Goal: Information Seeking & Learning: Learn about a topic

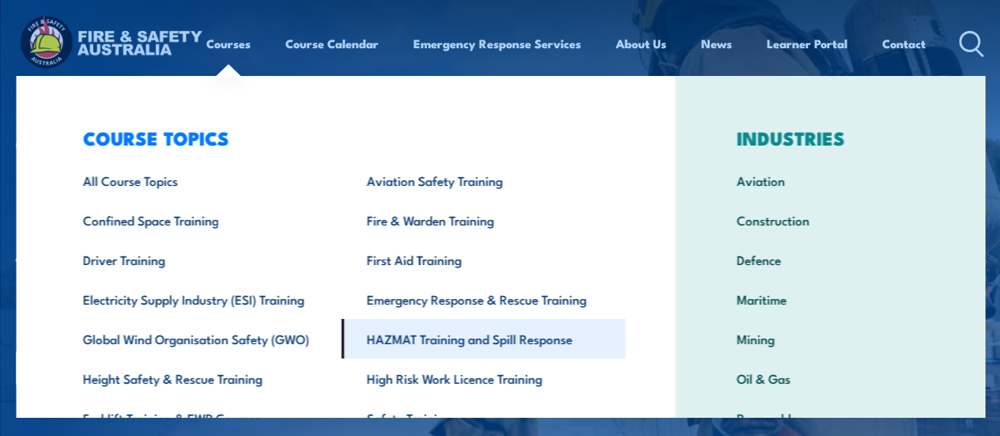
click at [392, 341] on link "HAZMAT Training and Spill Response" at bounding box center [483, 339] width 284 height 40
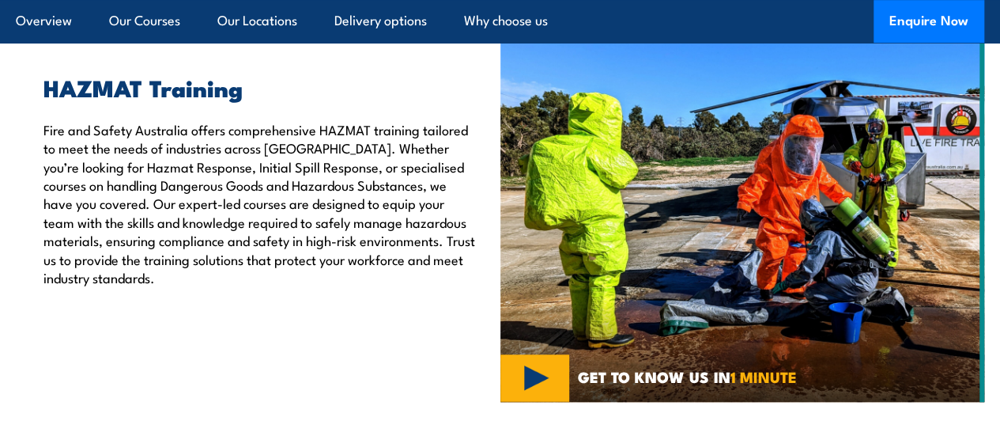
scroll to position [466, 0]
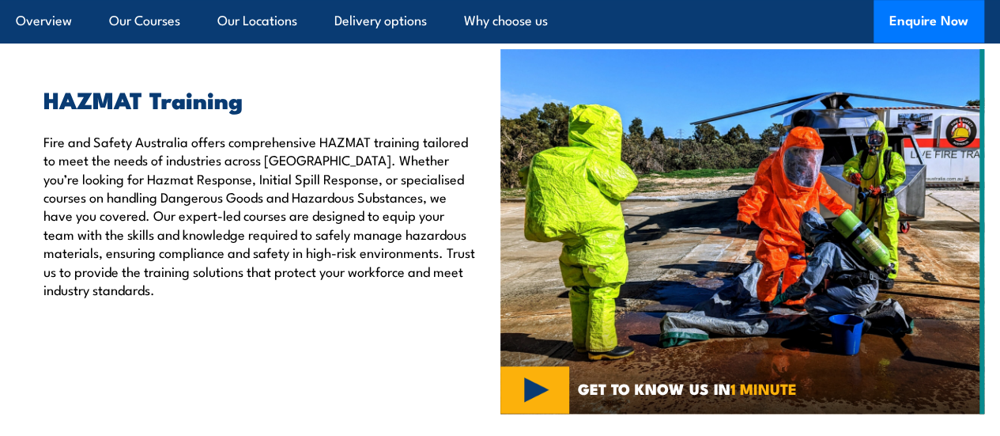
click at [975, 274] on img at bounding box center [742, 231] width 485 height 364
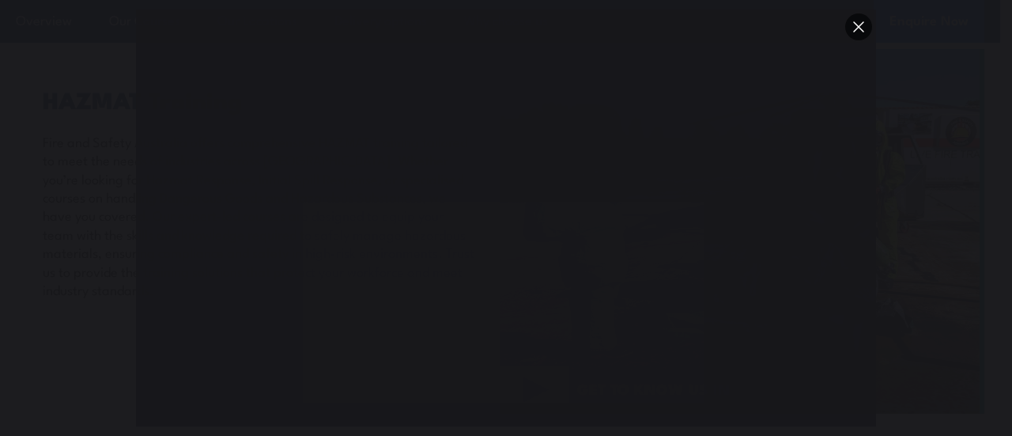
click at [858, 25] on button "You can close this modal content with the ESC key" at bounding box center [858, 26] width 27 height 27
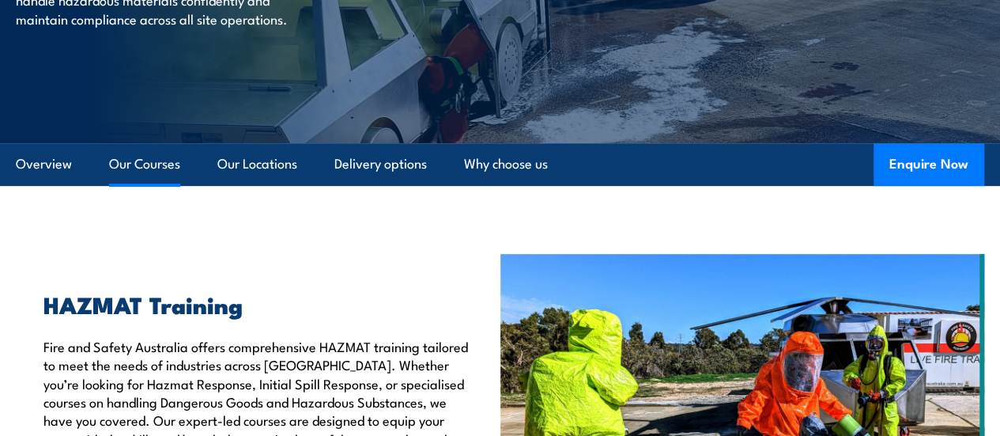
scroll to position [0, 0]
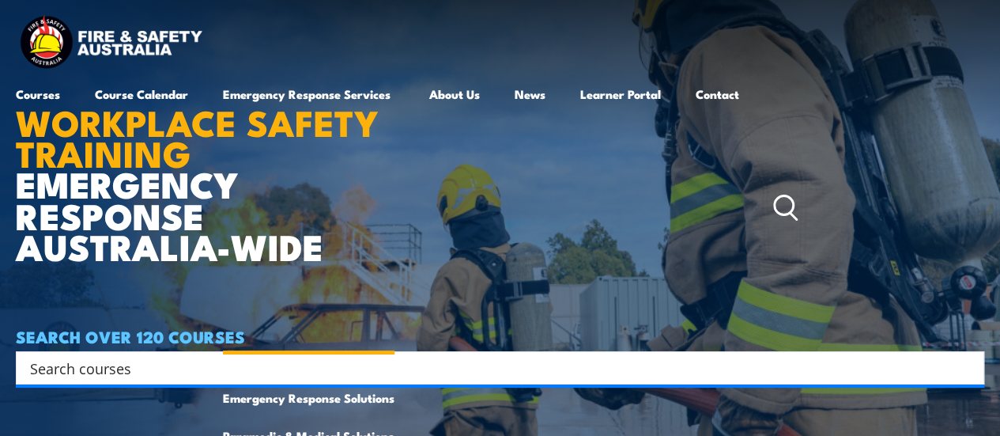
click at [349, 96] on link "Emergency Response Services" at bounding box center [309, 208] width 172 height 266
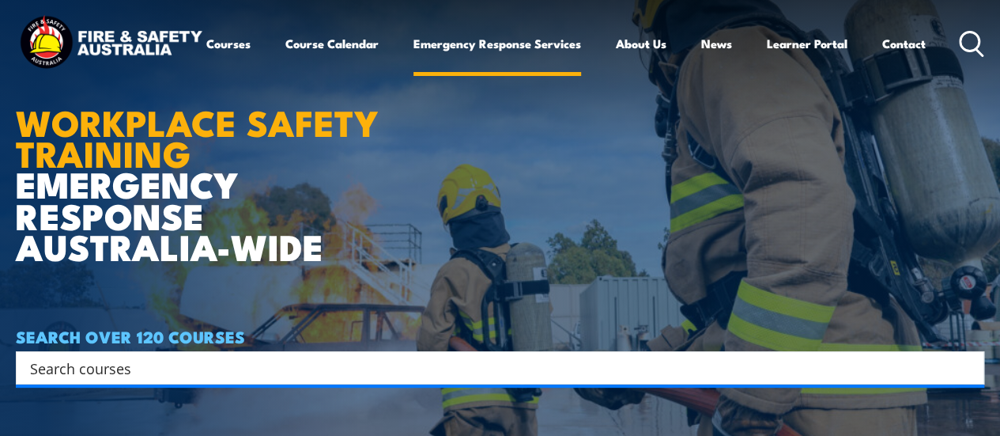
click at [413, 62] on link "Emergency Response Services" at bounding box center [497, 44] width 168 height 38
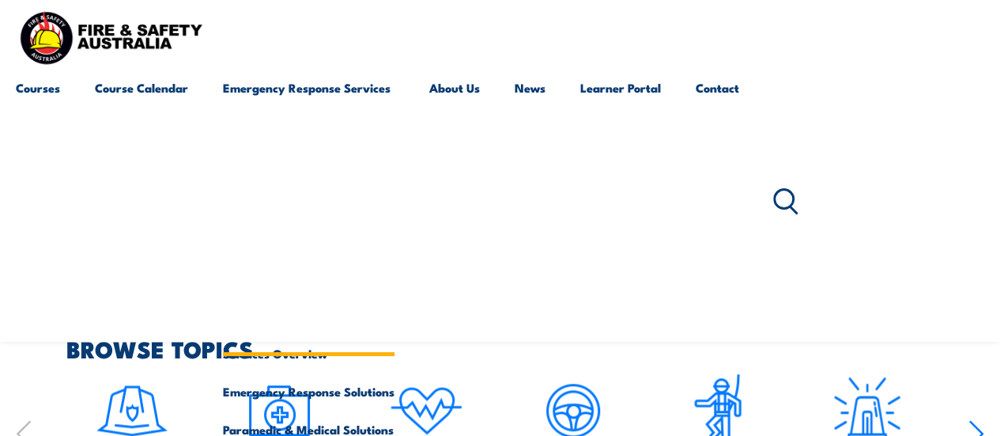
scroll to position [632, 0]
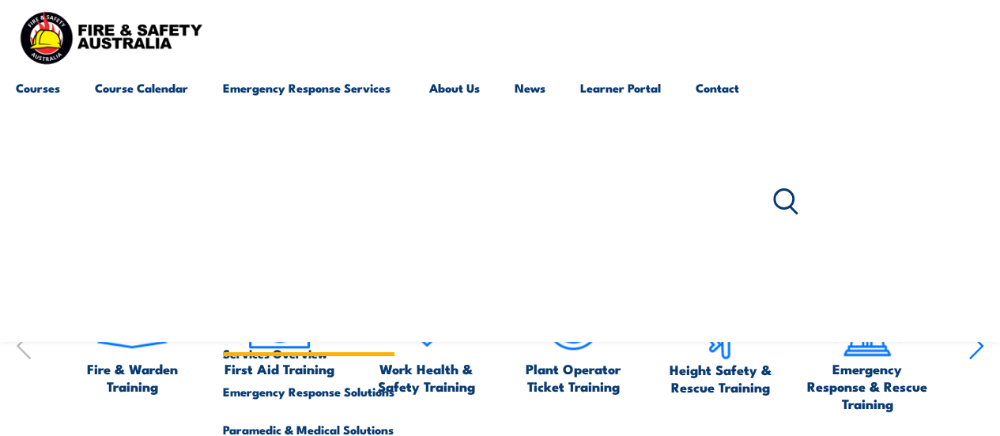
click at [311, 81] on link "Emergency Response Services" at bounding box center [309, 202] width 172 height 266
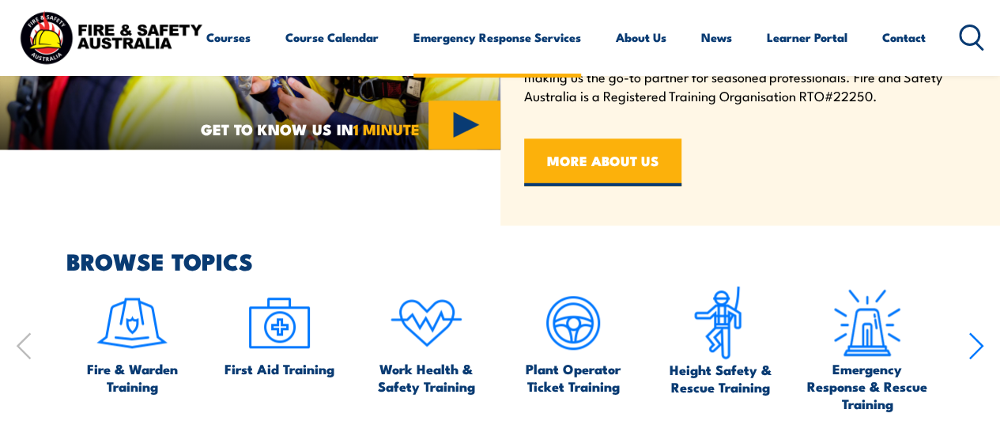
click at [413, 56] on link "Emergency Response Services" at bounding box center [497, 37] width 168 height 38
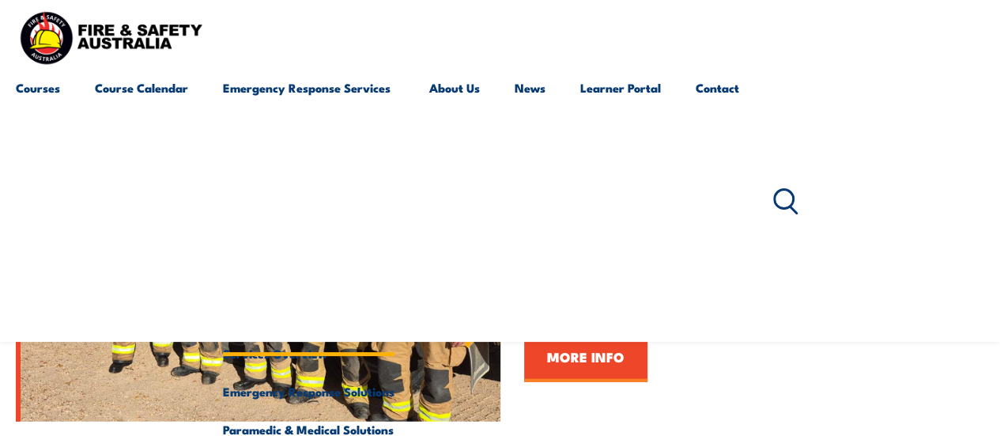
scroll to position [1463, 0]
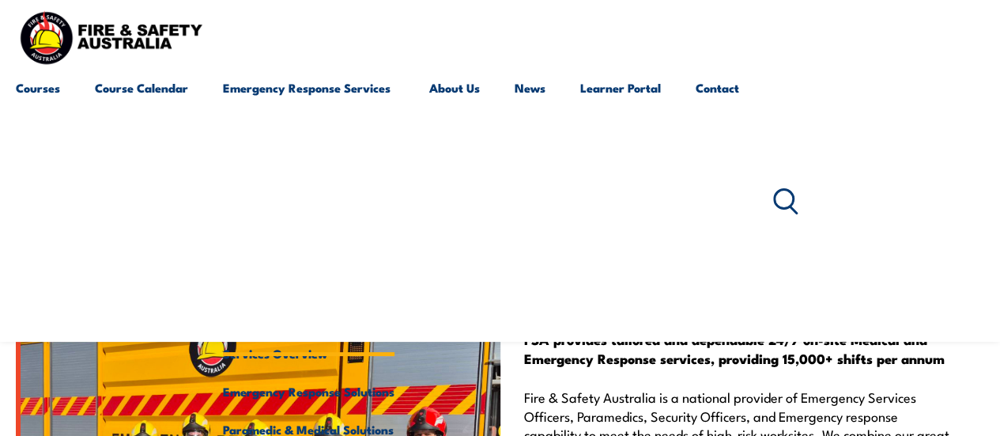
click at [351, 90] on link "Emergency Response Services" at bounding box center [309, 202] width 172 height 266
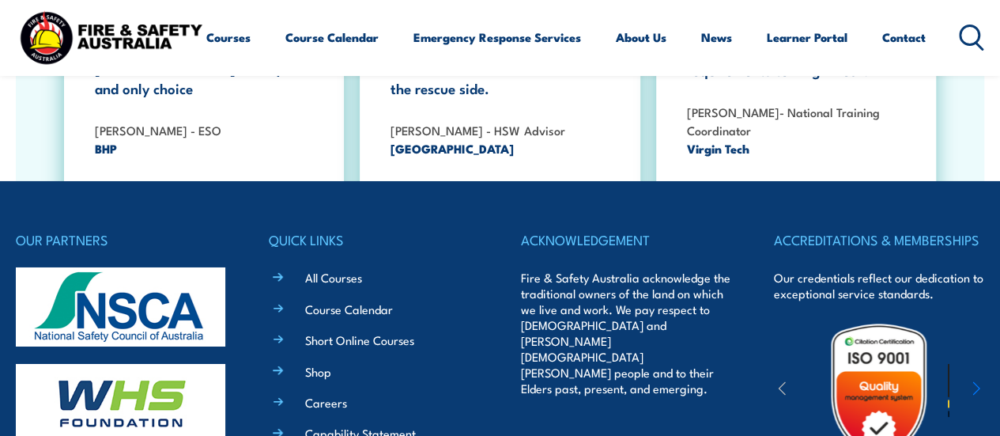
scroll to position [2649, 0]
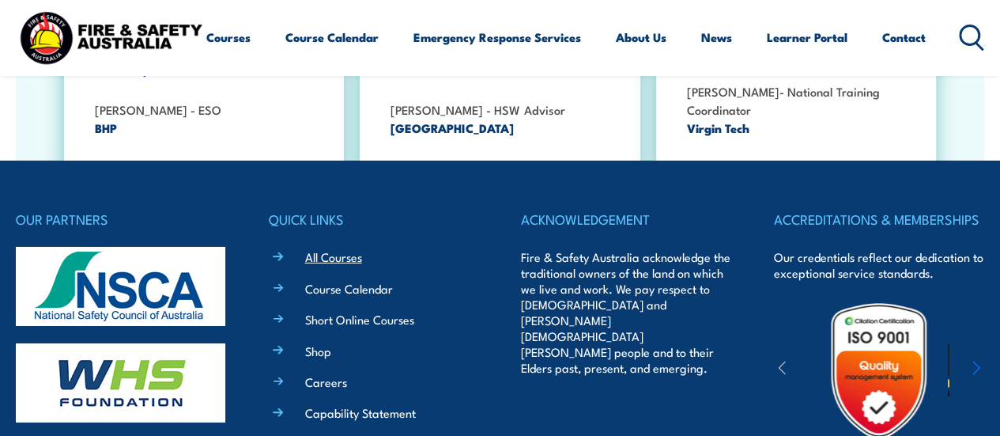
click at [345, 248] on link "All Courses" at bounding box center [333, 256] width 57 height 17
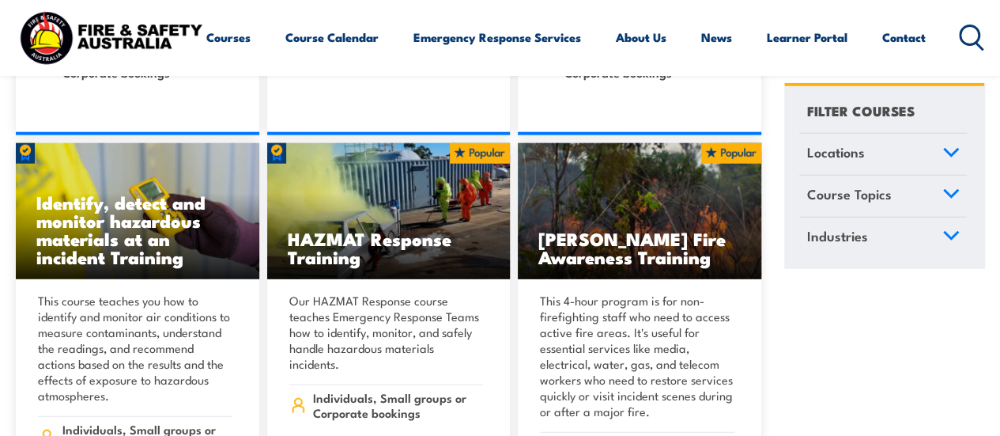
scroll to position [16835, 0]
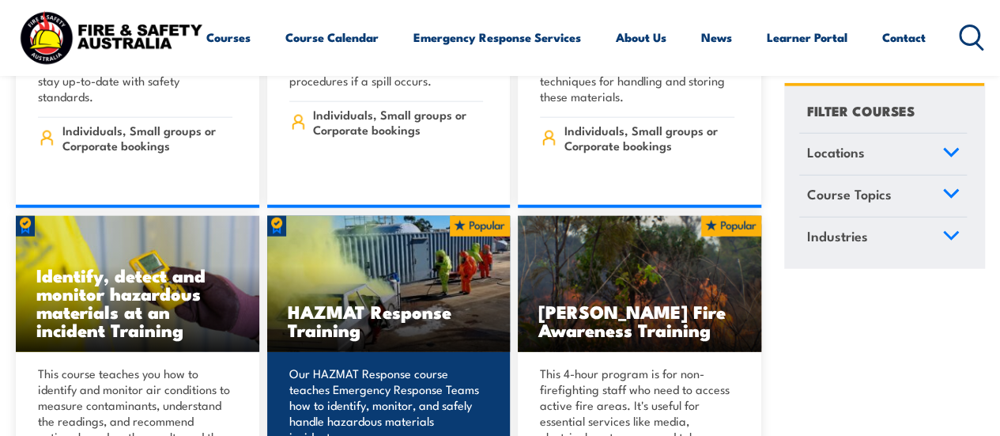
click at [407, 302] on h3 "HAZMAT Response Training" at bounding box center [389, 320] width 202 height 36
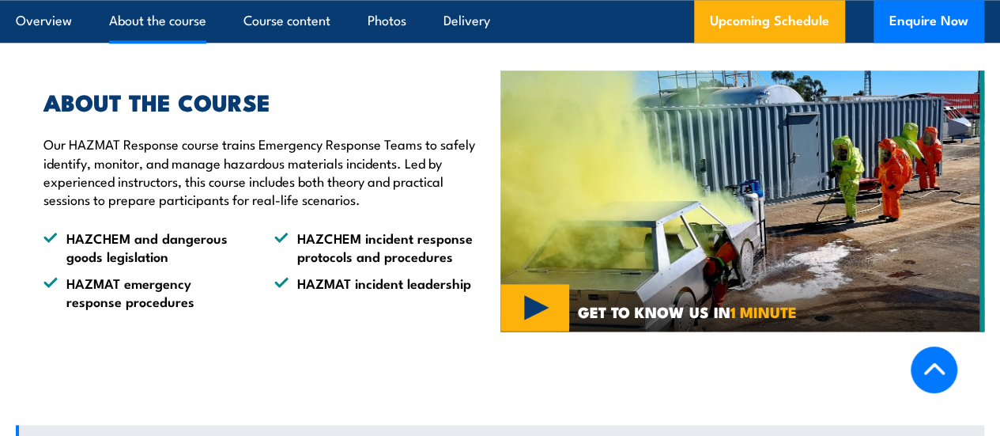
scroll to position [869, 0]
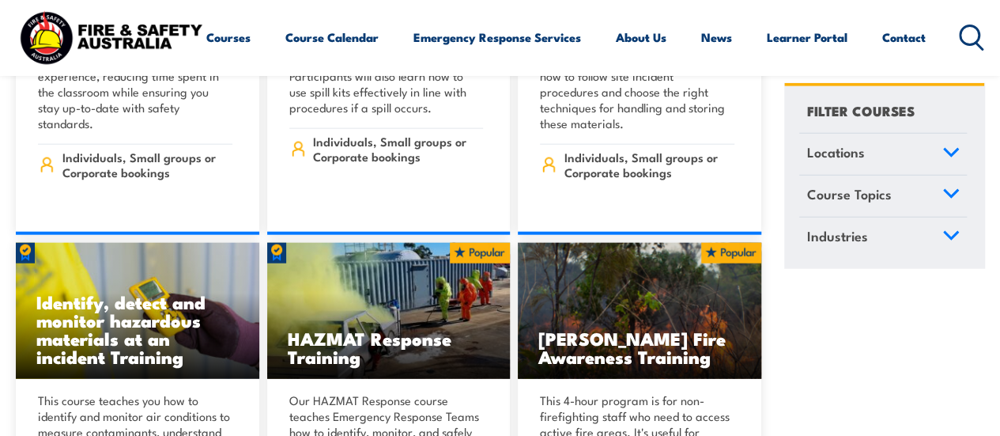
scroll to position [16835, 0]
